Goal: Transaction & Acquisition: Purchase product/service

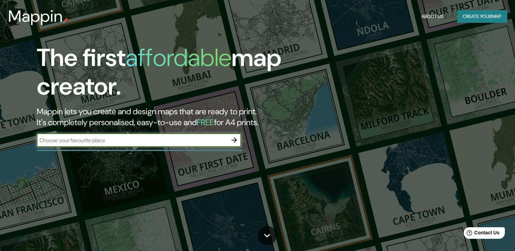
click at [123, 141] on input "text" at bounding box center [132, 140] width 191 height 8
type input "trujillo"
click at [233, 137] on icon "button" at bounding box center [234, 140] width 8 height 8
click at [106, 142] on input "text" at bounding box center [132, 140] width 191 height 8
type input "trujillo"
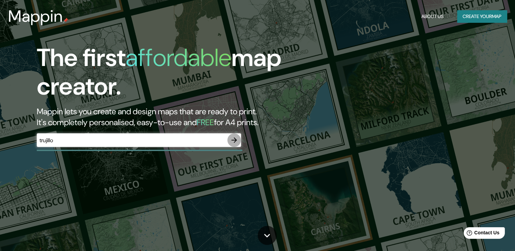
click at [234, 141] on icon "button" at bounding box center [234, 140] width 8 height 8
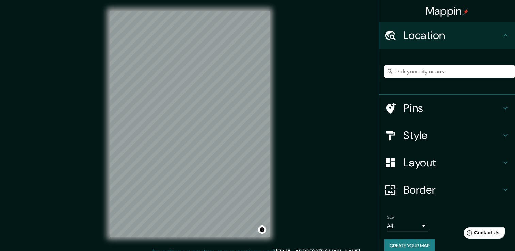
click at [419, 69] on input "Pick your city or area" at bounding box center [449, 71] width 131 height 12
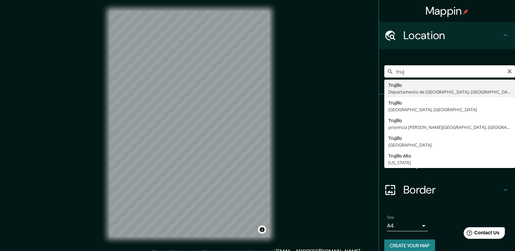
type input "Trujillo, Departamento de La Libertad, Perú"
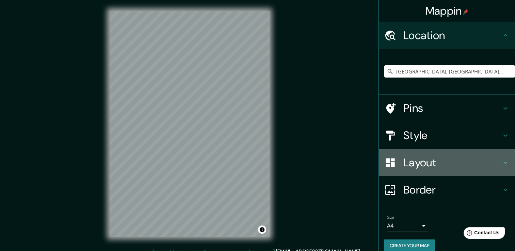
click at [502, 161] on icon at bounding box center [505, 163] width 8 height 8
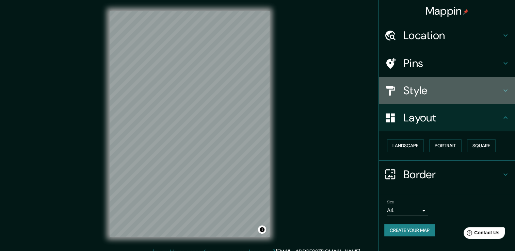
click at [453, 91] on h4 "Style" at bounding box center [452, 91] width 98 height 14
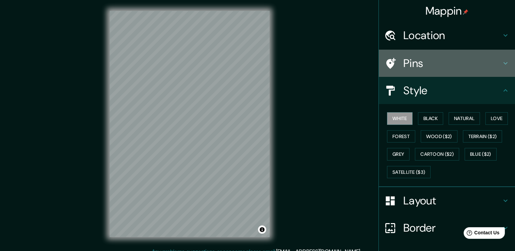
click at [414, 69] on h4 "Pins" at bounding box center [452, 64] width 98 height 14
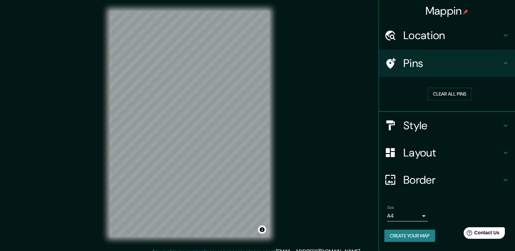
click at [434, 149] on h4 "Layout" at bounding box center [452, 153] width 98 height 14
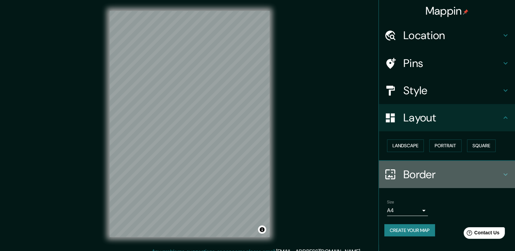
click at [440, 173] on h4 "Border" at bounding box center [452, 175] width 98 height 14
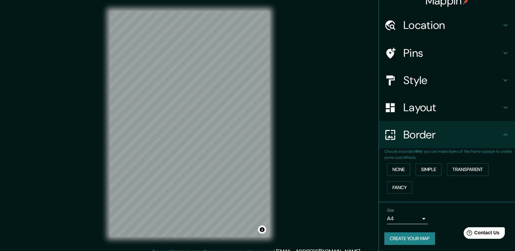
scroll to position [11, 0]
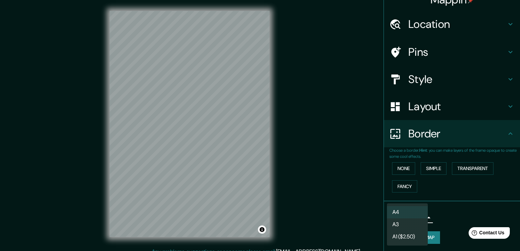
click at [418, 214] on body "Mappin Location Trujillo, Departamento de La Libertad, Perú Pins Style Layout B…" at bounding box center [260, 125] width 520 height 251
click at [414, 227] on li "A3" at bounding box center [407, 225] width 41 height 12
type input "a4"
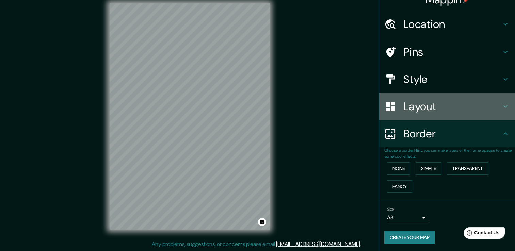
click at [396, 107] on div at bounding box center [393, 107] width 19 height 12
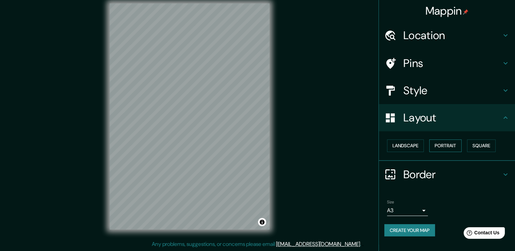
click at [458, 144] on button "Portrait" at bounding box center [445, 146] width 32 height 13
click at [488, 148] on button "Square" at bounding box center [481, 146] width 29 height 13
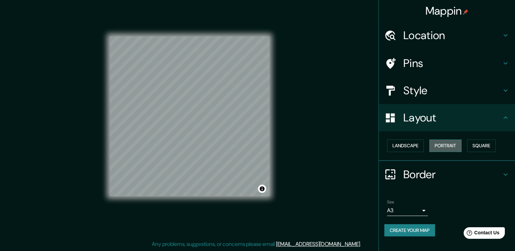
click at [456, 144] on button "Portrait" at bounding box center [445, 146] width 32 height 13
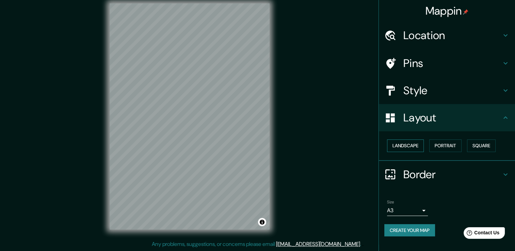
click at [422, 142] on button "Landscape" at bounding box center [405, 146] width 37 height 13
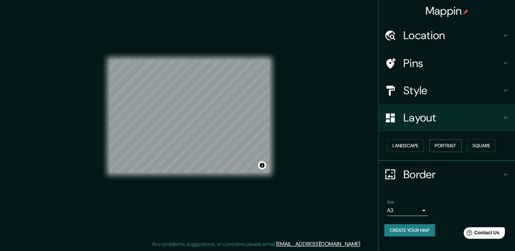
click at [455, 147] on button "Portrait" at bounding box center [445, 146] width 32 height 13
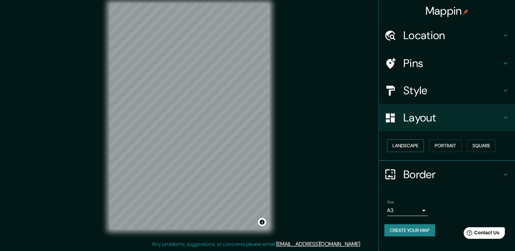
click at [408, 146] on button "Landscape" at bounding box center [405, 146] width 37 height 13
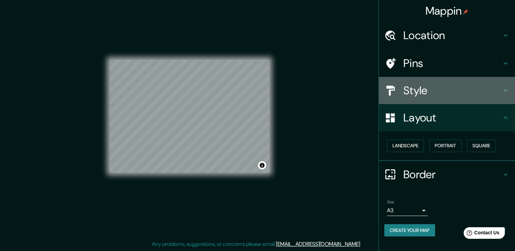
click at [464, 92] on h4 "Style" at bounding box center [452, 91] width 98 height 14
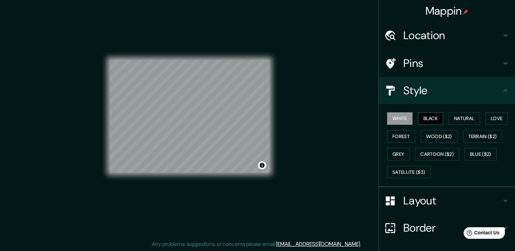
click at [427, 118] on button "Black" at bounding box center [431, 118] width 26 height 13
click at [402, 120] on button "White" at bounding box center [400, 118] width 26 height 13
click at [468, 118] on button "Natural" at bounding box center [464, 118] width 31 height 13
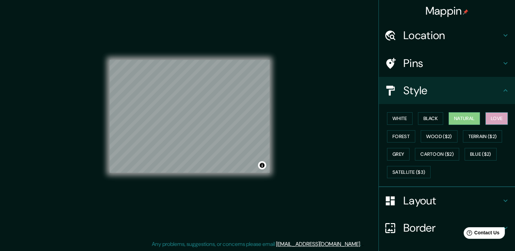
click at [500, 118] on button "Love" at bounding box center [496, 118] width 22 height 13
click at [398, 135] on button "Forest" at bounding box center [401, 136] width 28 height 13
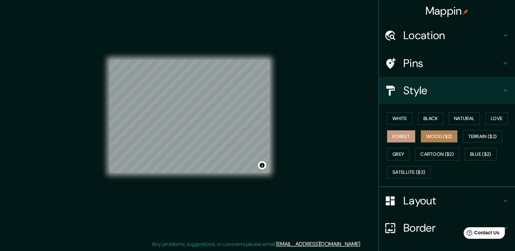
click at [435, 140] on button "Wood ($2)" at bounding box center [439, 136] width 37 height 13
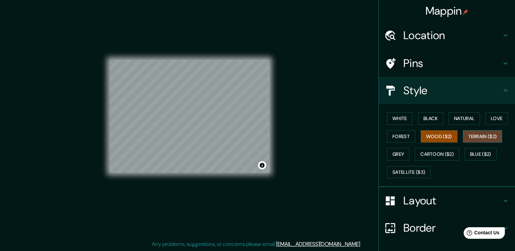
click at [469, 135] on button "Terrain ($2)" at bounding box center [482, 136] width 39 height 13
click at [403, 150] on button "Grey" at bounding box center [398, 154] width 22 height 13
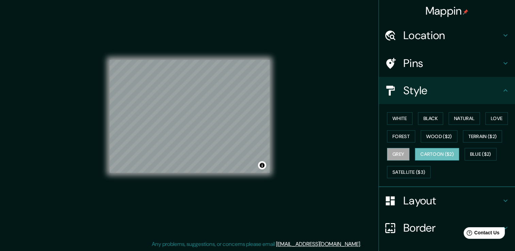
click at [417, 151] on button "Cartoon ($2)" at bounding box center [437, 154] width 44 height 13
click at [468, 152] on button "Blue ($2)" at bounding box center [481, 154] width 32 height 13
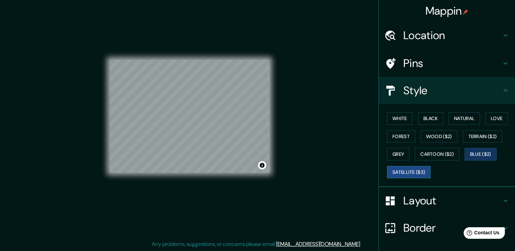
click at [412, 173] on button "Satellite ($3)" at bounding box center [409, 172] width 44 height 13
click at [404, 118] on button "White" at bounding box center [400, 118] width 26 height 13
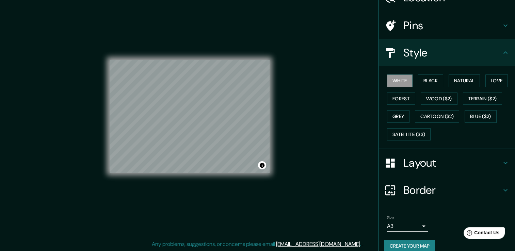
scroll to position [46, 0]
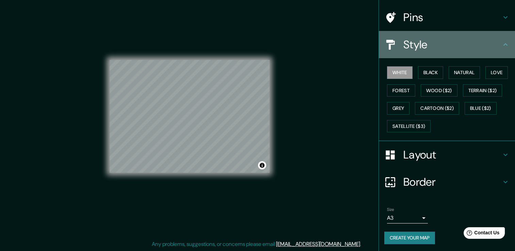
click at [501, 42] on icon at bounding box center [505, 45] width 8 height 8
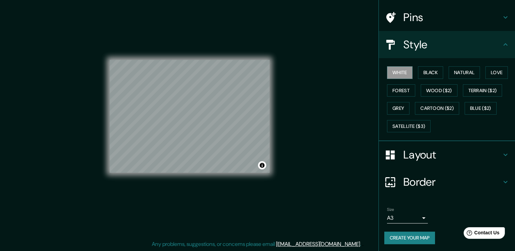
click at [501, 46] on icon at bounding box center [505, 45] width 8 height 8
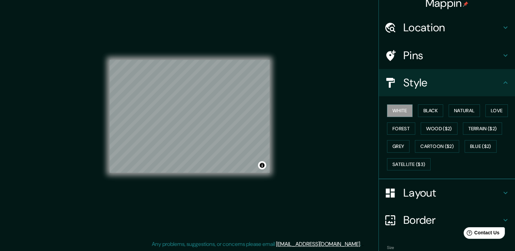
scroll to position [0, 0]
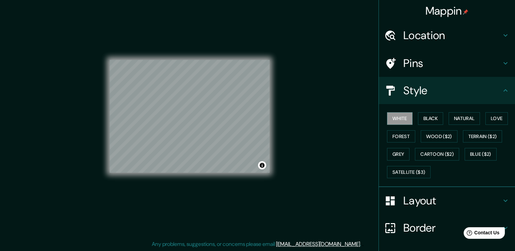
click at [501, 36] on icon at bounding box center [505, 35] width 8 height 8
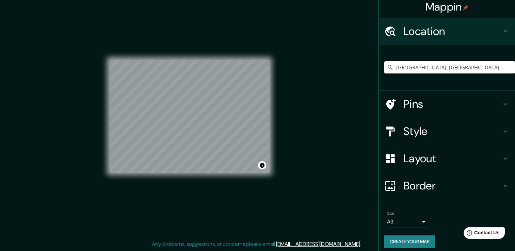
scroll to position [9, 0]
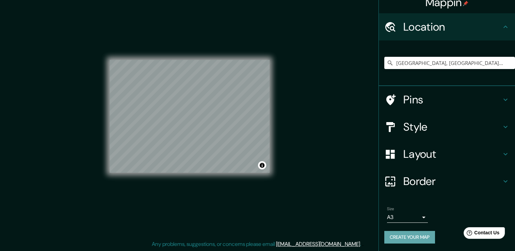
click at [418, 238] on button "Create your map" at bounding box center [409, 237] width 51 height 13
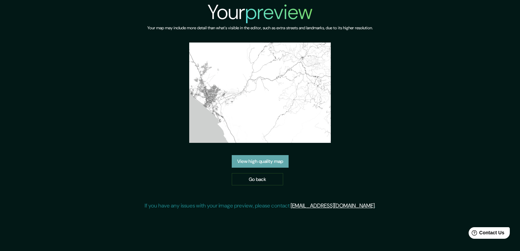
click at [275, 164] on link "View high quality map" at bounding box center [260, 161] width 57 height 13
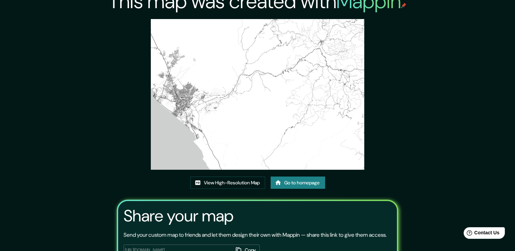
scroll to position [68, 0]
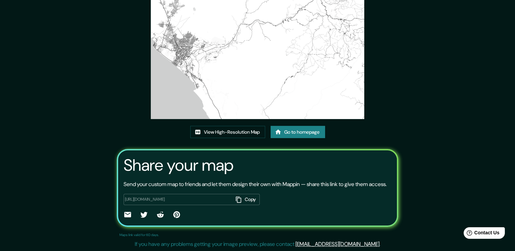
click at [247, 201] on button "Copy" at bounding box center [246, 199] width 27 height 11
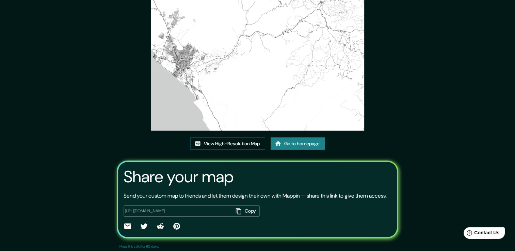
scroll to position [0, 0]
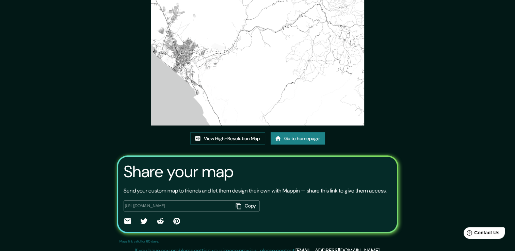
scroll to position [69, 0]
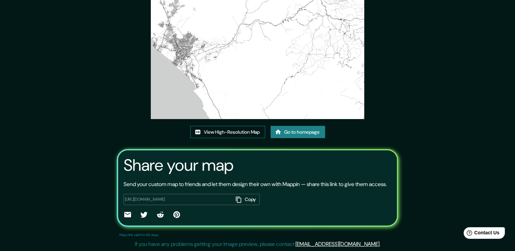
click at [232, 126] on link "View High-Resolution Map" at bounding box center [227, 132] width 75 height 13
drag, startPoint x: 373, startPoint y: 55, endPoint x: 376, endPoint y: 34, distance: 21.7
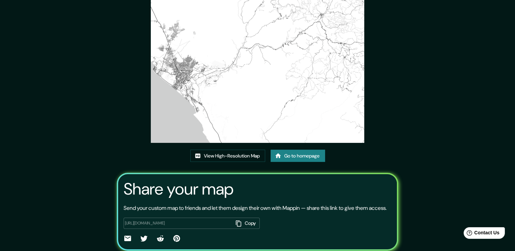
scroll to position [0, 0]
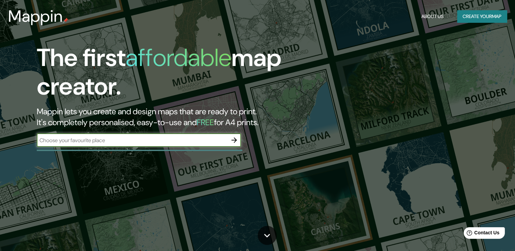
click at [234, 142] on icon "button" at bounding box center [233, 140] width 5 height 5
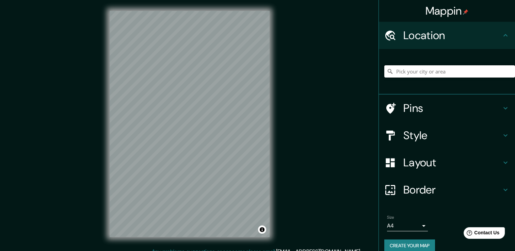
click at [409, 71] on input "Pick your city or area" at bounding box center [449, 71] width 131 height 12
click at [392, 69] on input "[GEOGRAPHIC_DATA], [GEOGRAPHIC_DATA], [GEOGRAPHIC_DATA]" at bounding box center [449, 71] width 131 height 12
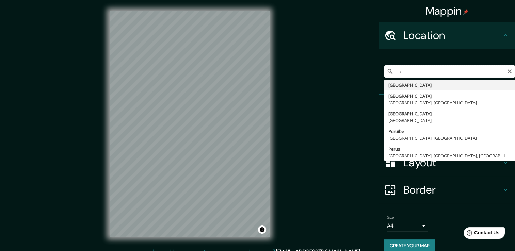
type input "ú"
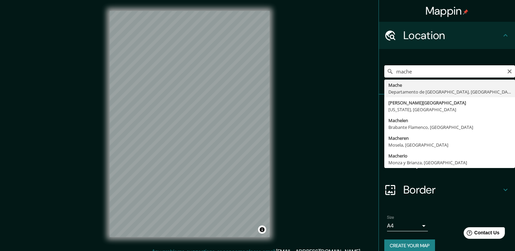
type input "Mache, Departamento de [GEOGRAPHIC_DATA], [GEOGRAPHIC_DATA]"
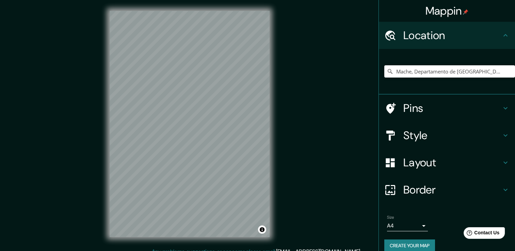
click at [444, 163] on h4 "Layout" at bounding box center [452, 163] width 98 height 14
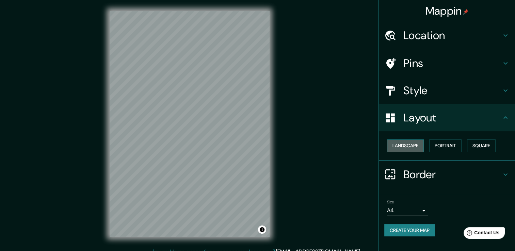
click at [400, 145] on button "Landscape" at bounding box center [405, 146] width 37 height 13
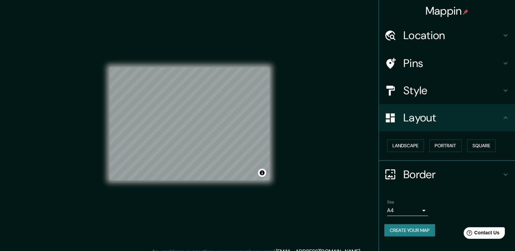
click at [415, 213] on body "Mappin Location Mache, Departamento de La Libertad, Perú Pins Style Layout Land…" at bounding box center [257, 125] width 515 height 251
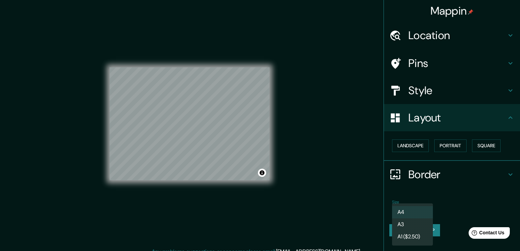
click at [407, 224] on li "A3" at bounding box center [412, 225] width 41 height 12
type input "a4"
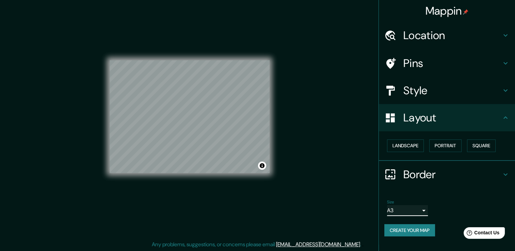
scroll to position [7, 0]
click at [427, 229] on button "Create your map" at bounding box center [409, 230] width 51 height 13
